Goal: Transaction & Acquisition: Purchase product/service

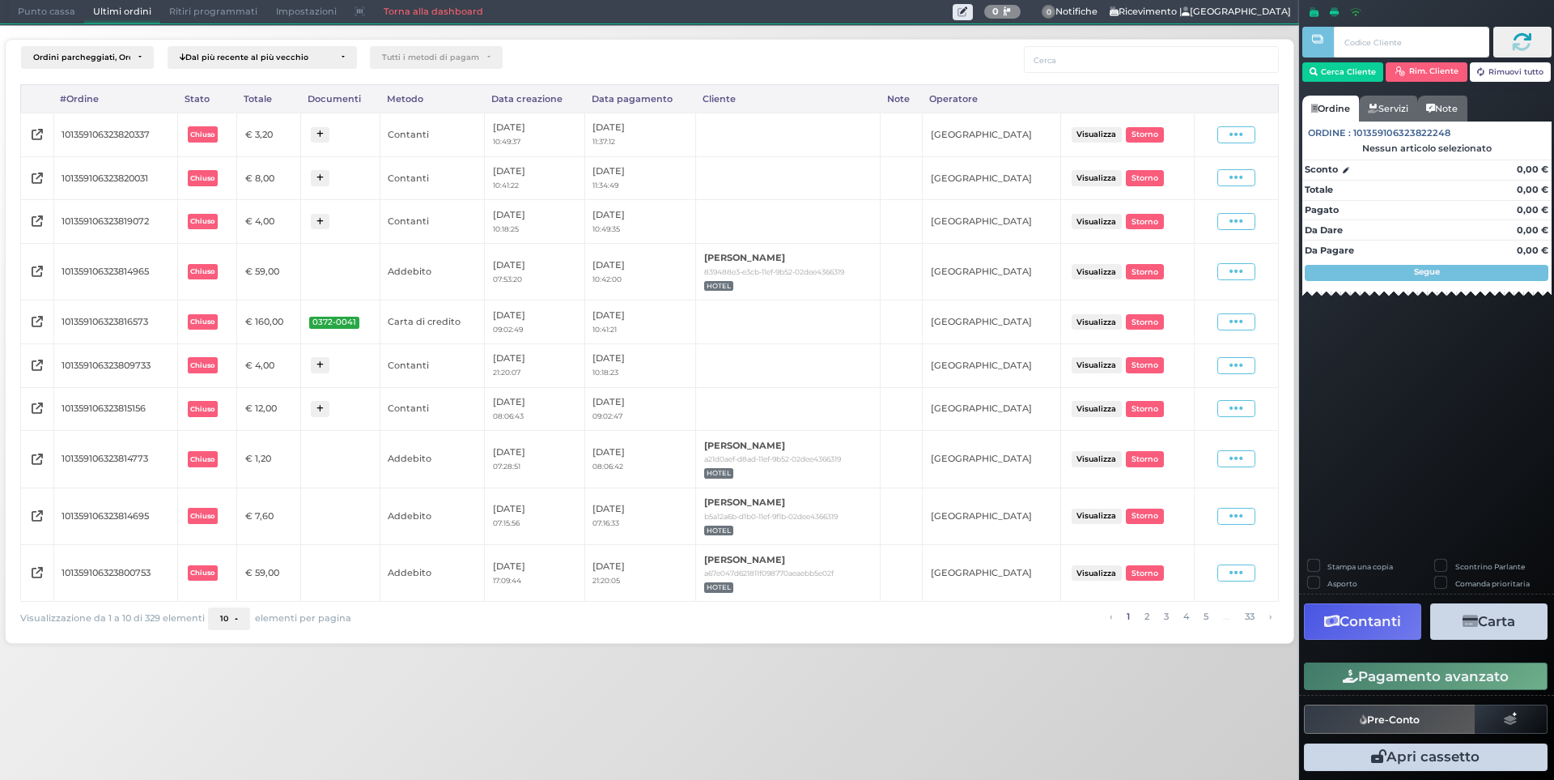
click at [54, 9] on span "Punto cassa" at bounding box center [46, 12] width 75 height 23
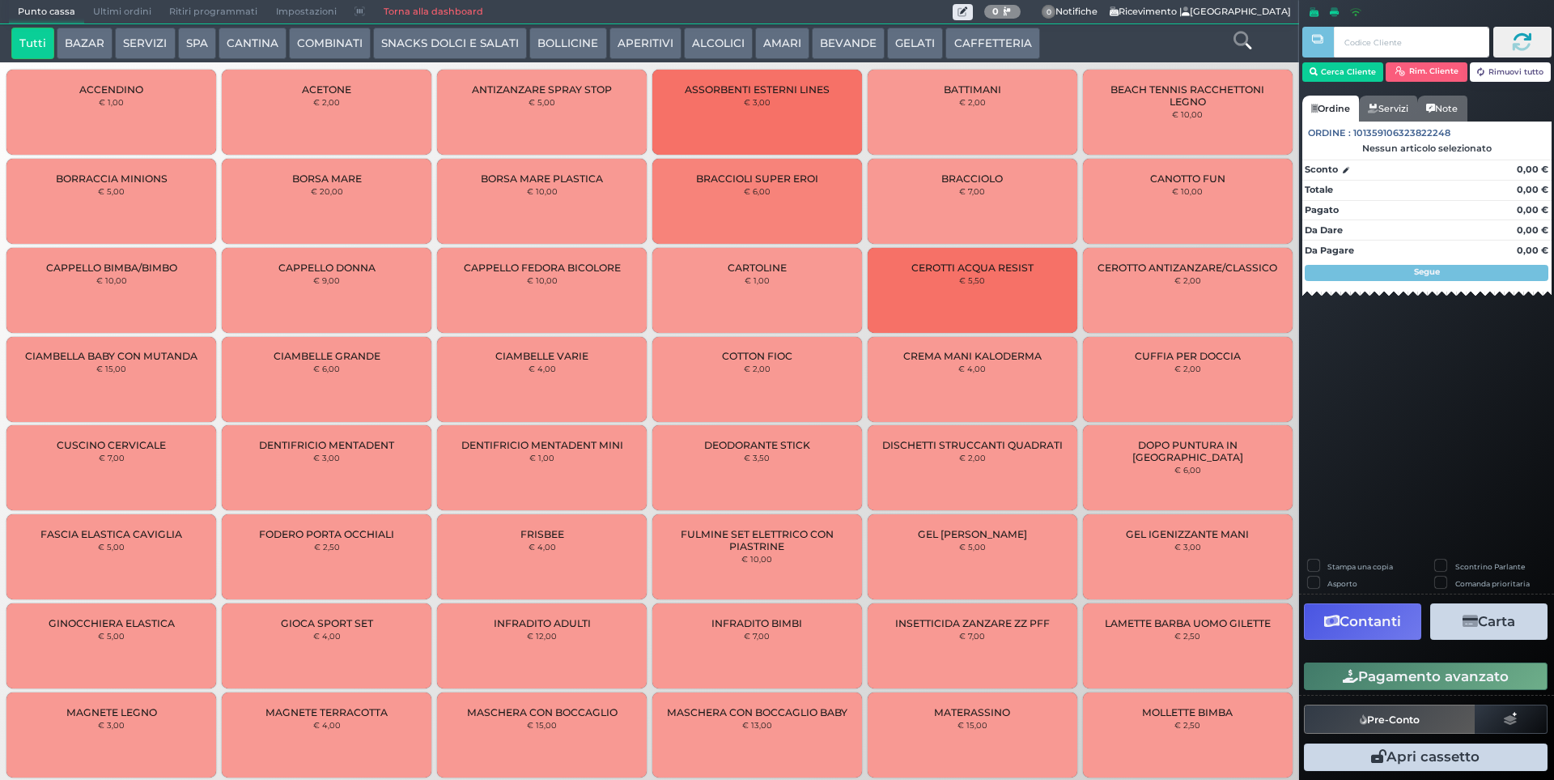
click at [141, 17] on span "Ultimi ordini" at bounding box center [122, 12] width 76 height 23
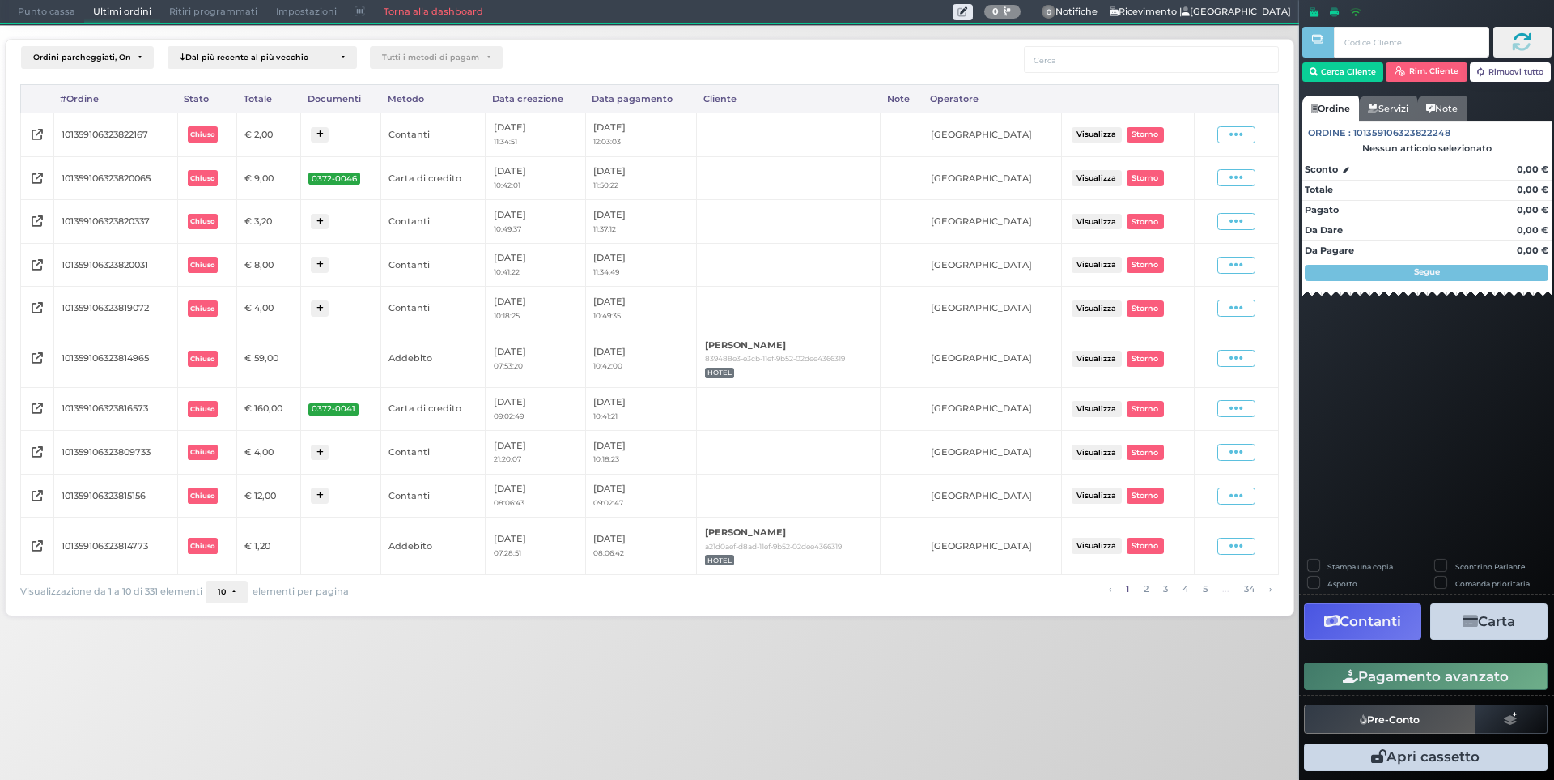
click at [63, 10] on span "Punto cassa" at bounding box center [46, 12] width 75 height 23
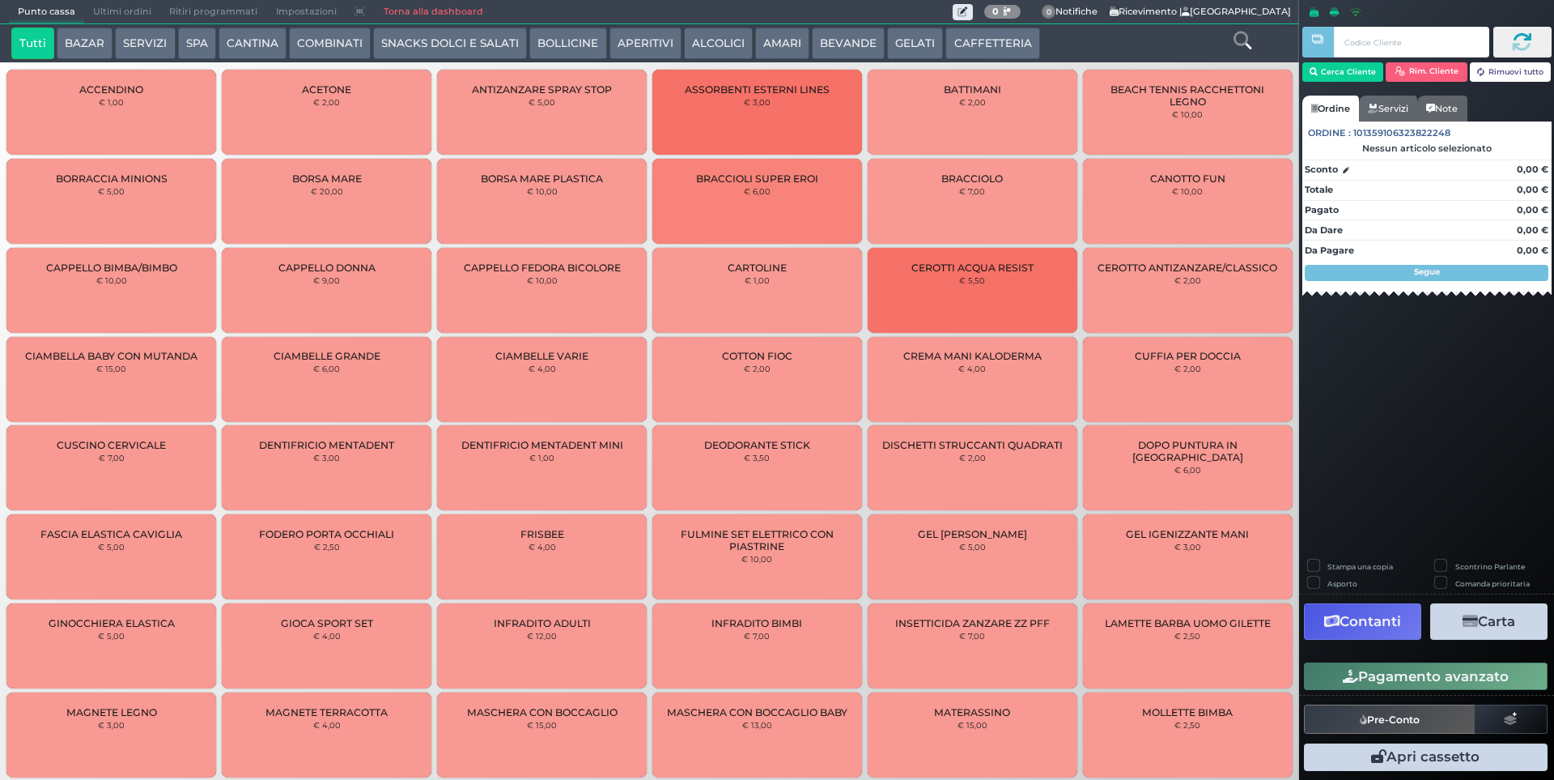
click at [155, 46] on button "SERVIZI" at bounding box center [145, 44] width 60 height 32
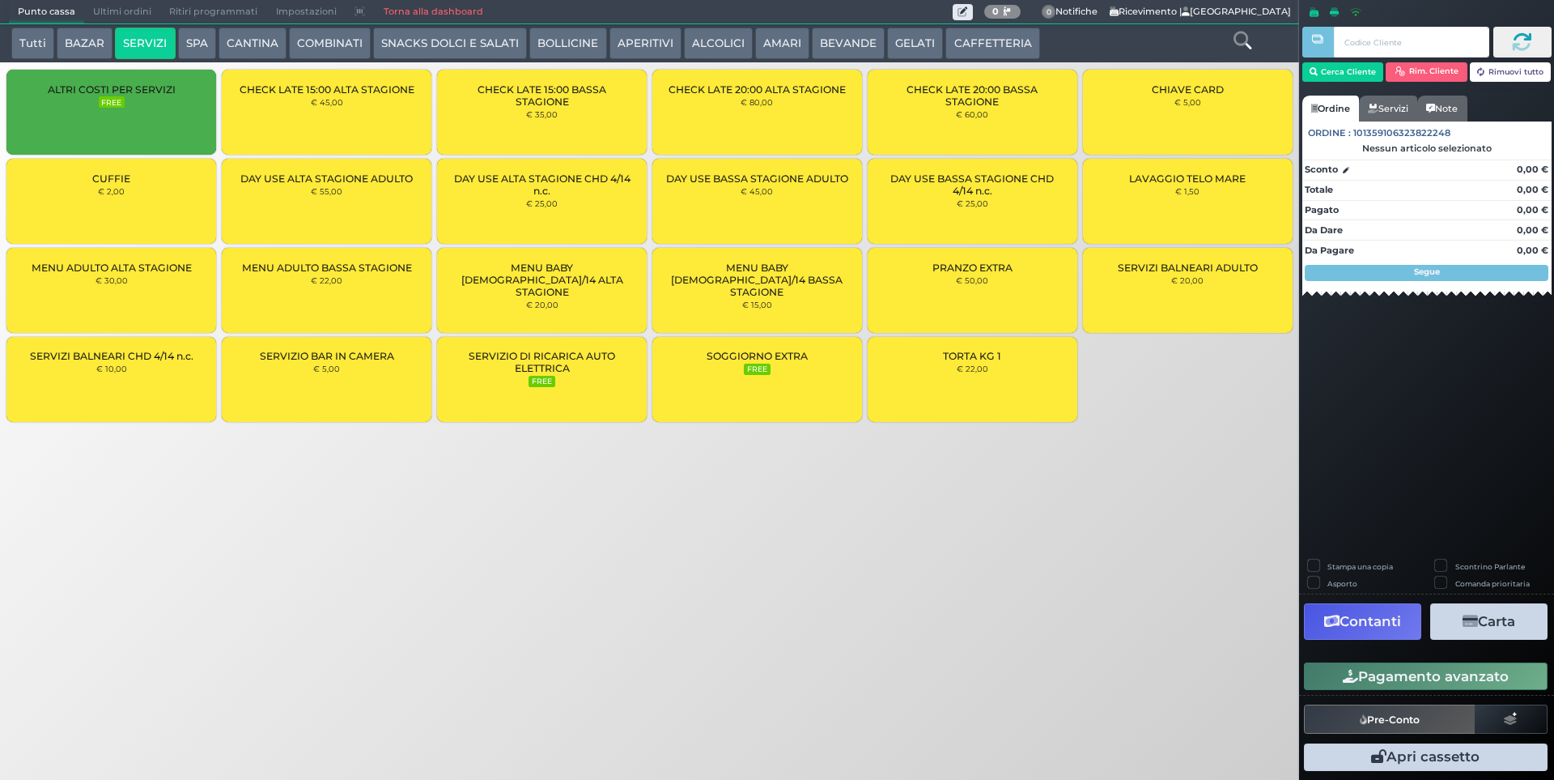
click at [134, 198] on div "CUFFIE € 2,00" at bounding box center [111, 201] width 210 height 85
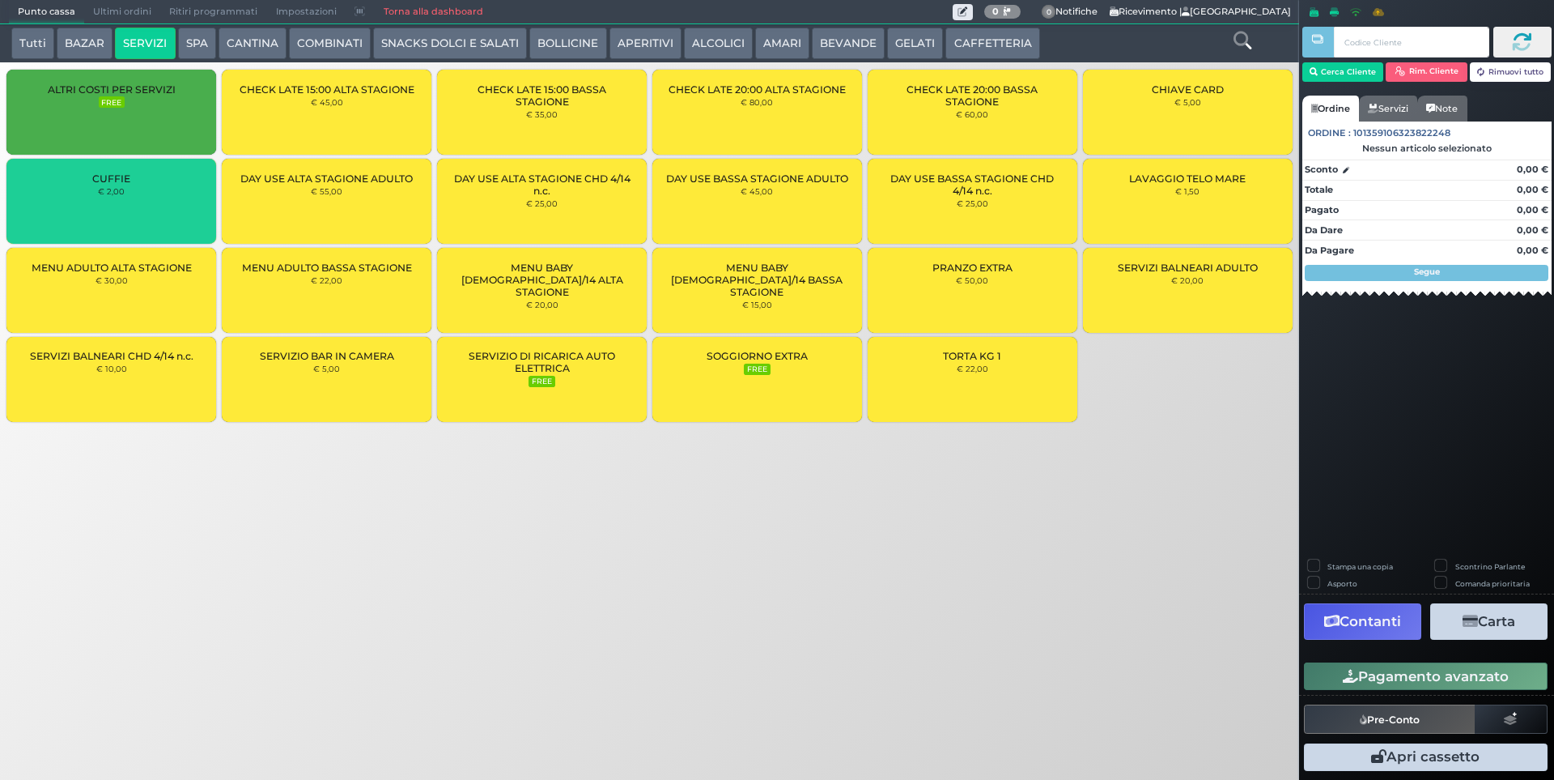
click at [134, 198] on div "CUFFIE € 2,00" at bounding box center [111, 201] width 210 height 85
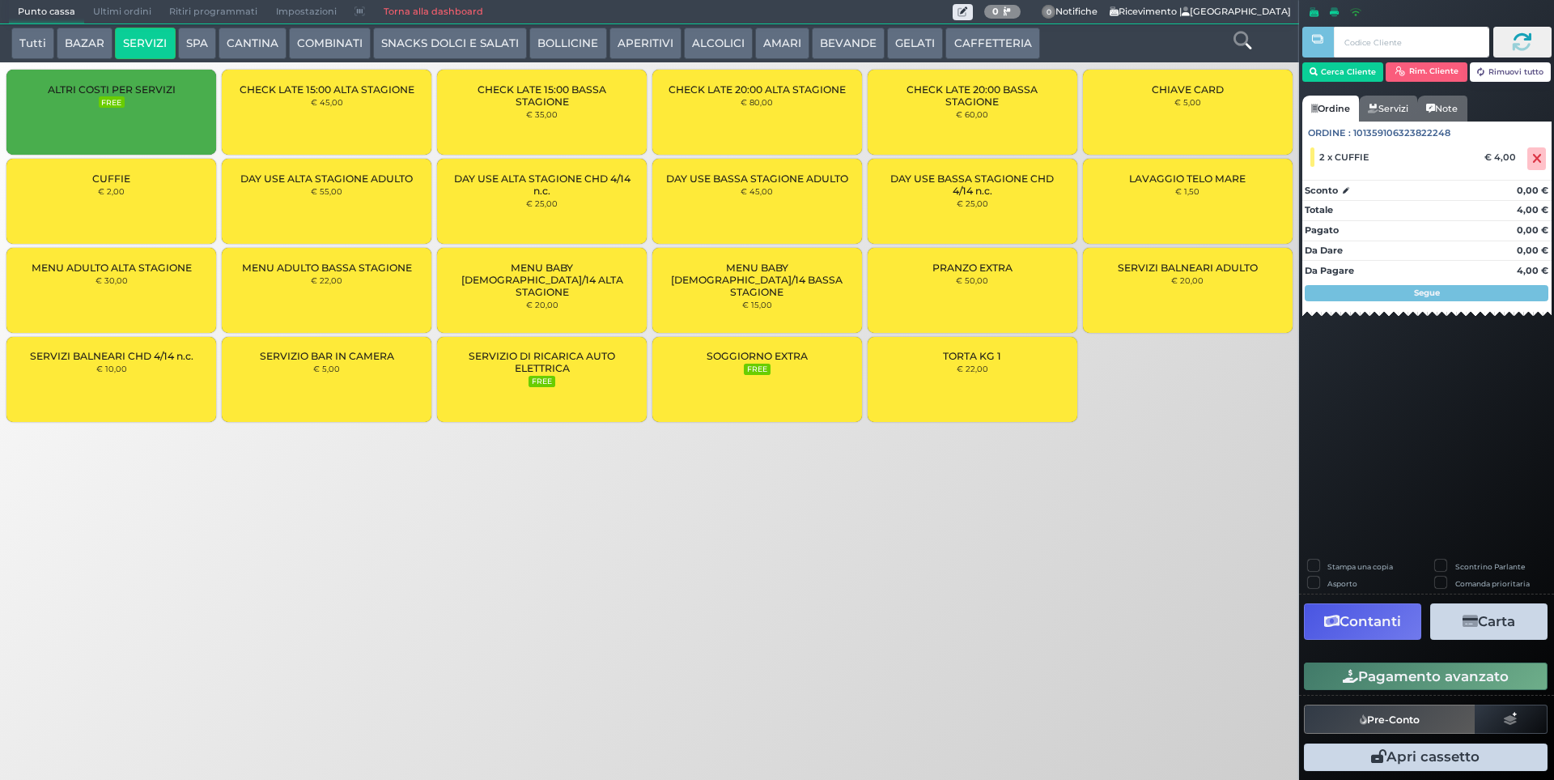
click at [134, 198] on div "CUFFIE € 2,00" at bounding box center [111, 201] width 210 height 85
click at [1319, 65] on button "Cerca Cliente" at bounding box center [1344, 71] width 82 height 19
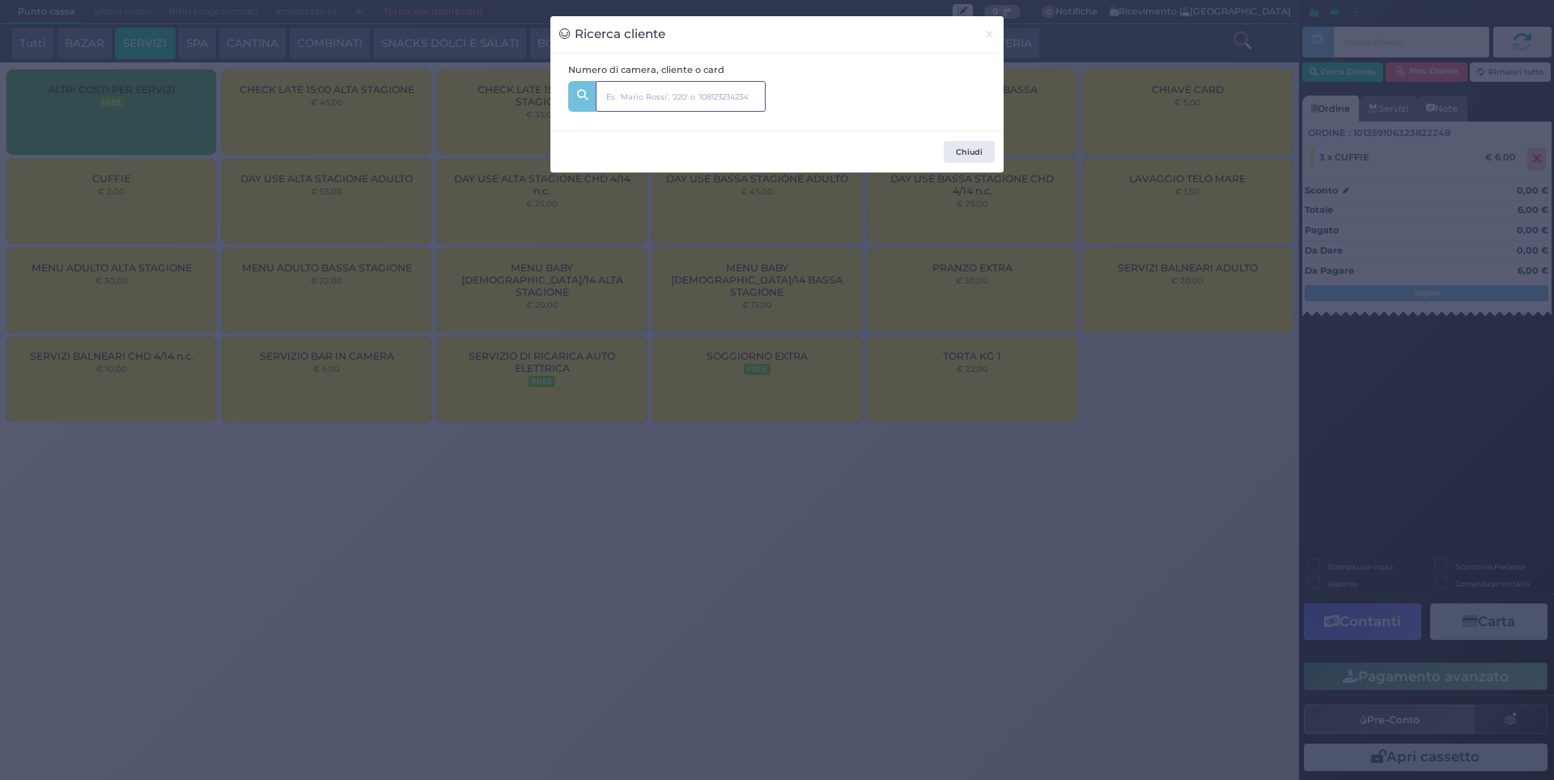
click at [663, 98] on input "text" at bounding box center [681, 96] width 170 height 31
type input "214"
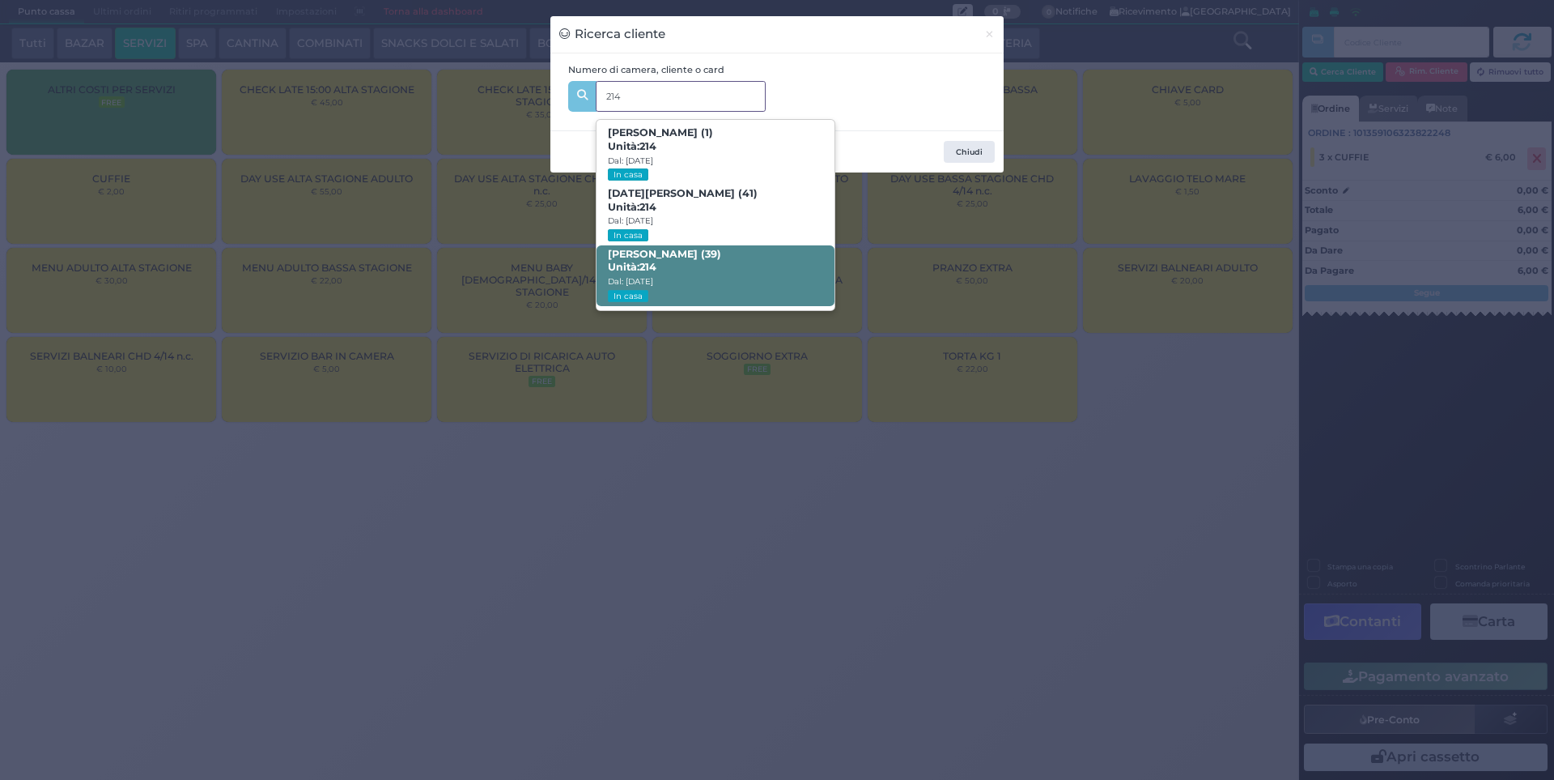
click at [685, 278] on span "[PERSON_NAME] (39) Unità: 214 Dal: [DATE] In casa" at bounding box center [715, 275] width 237 height 61
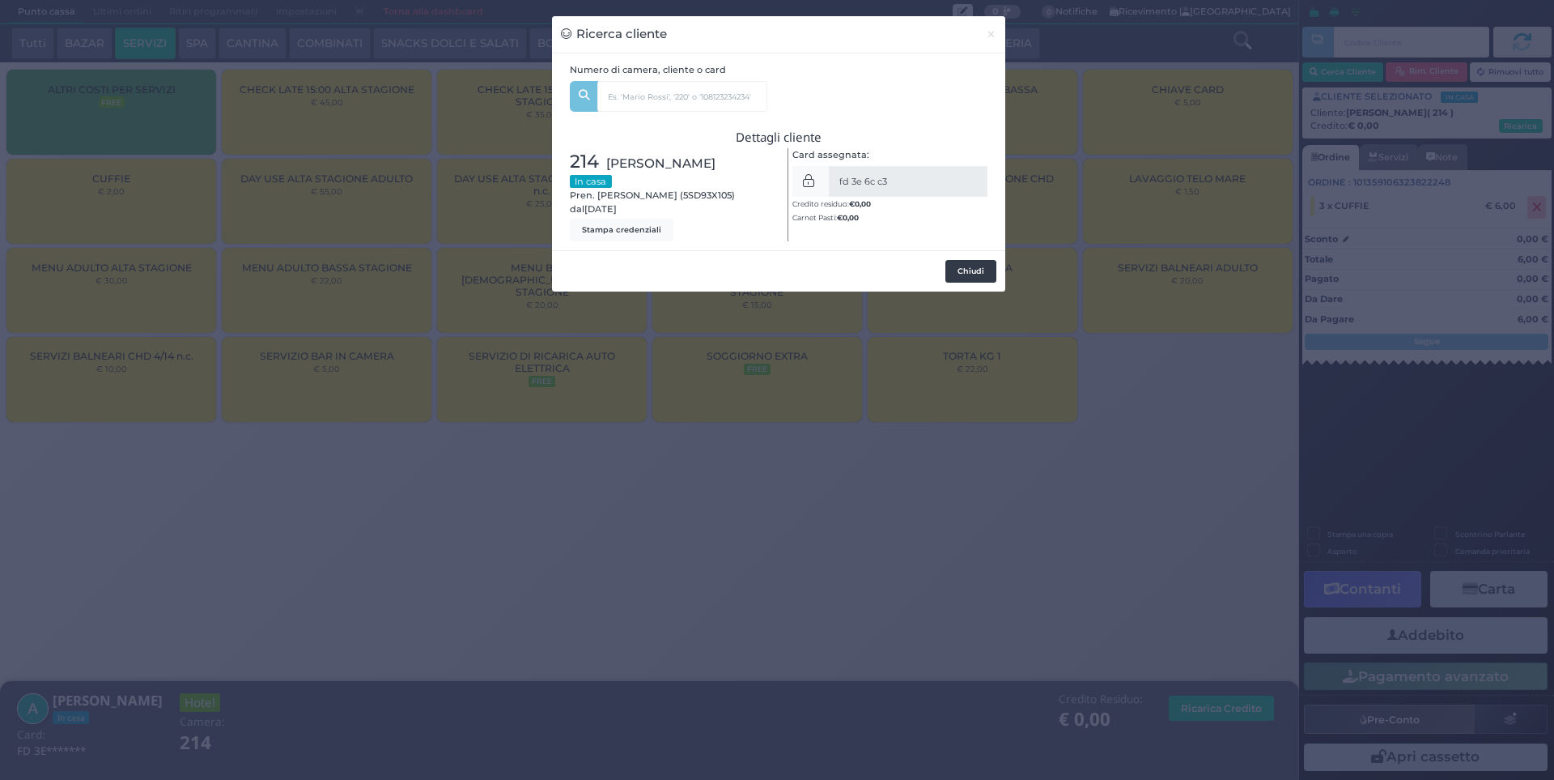
click at [977, 276] on button "Chiudi" at bounding box center [971, 271] width 51 height 23
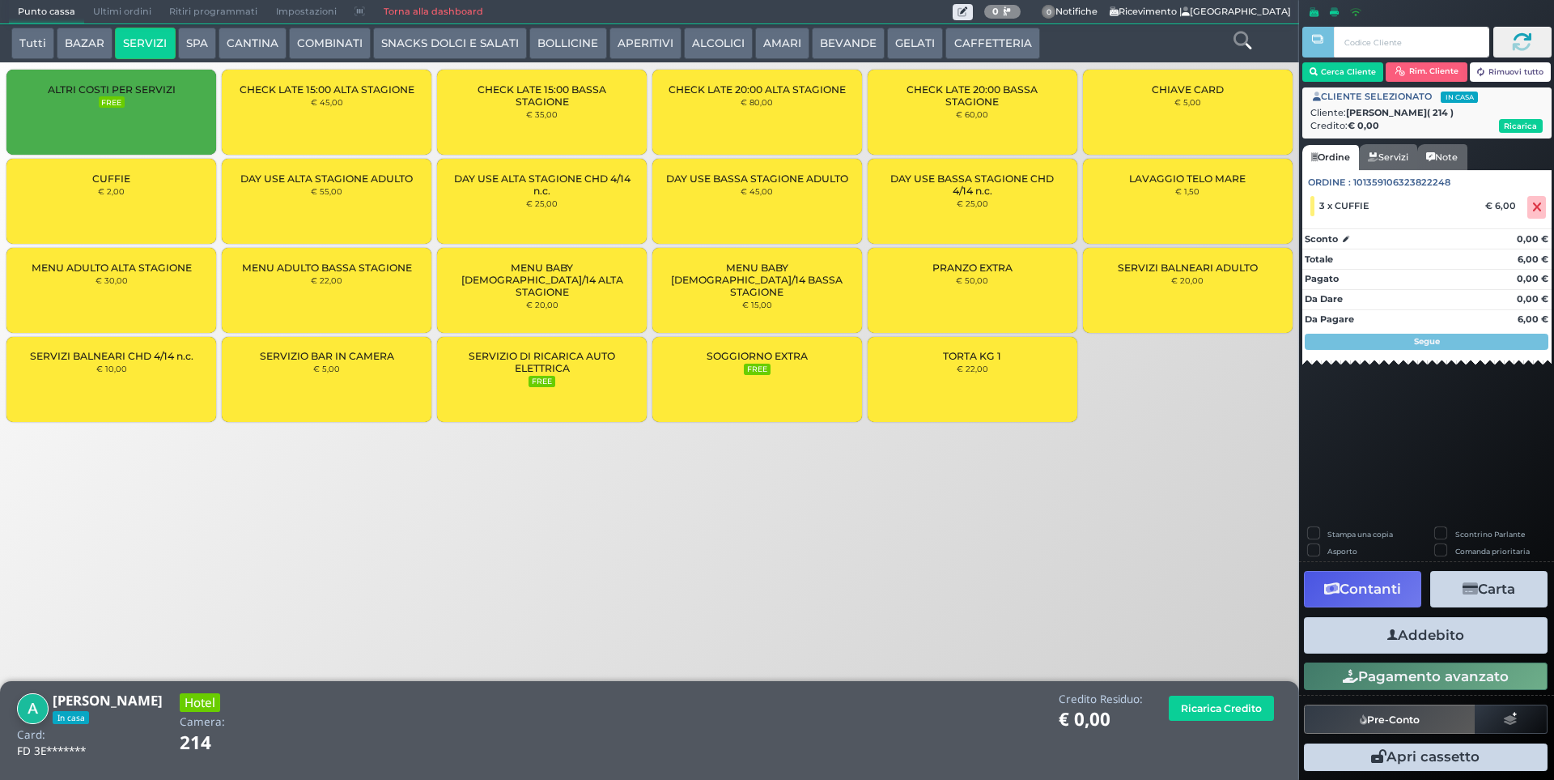
click at [1400, 636] on button "Addebito" at bounding box center [1426, 635] width 244 height 36
